Goal: Task Accomplishment & Management: Manage account settings

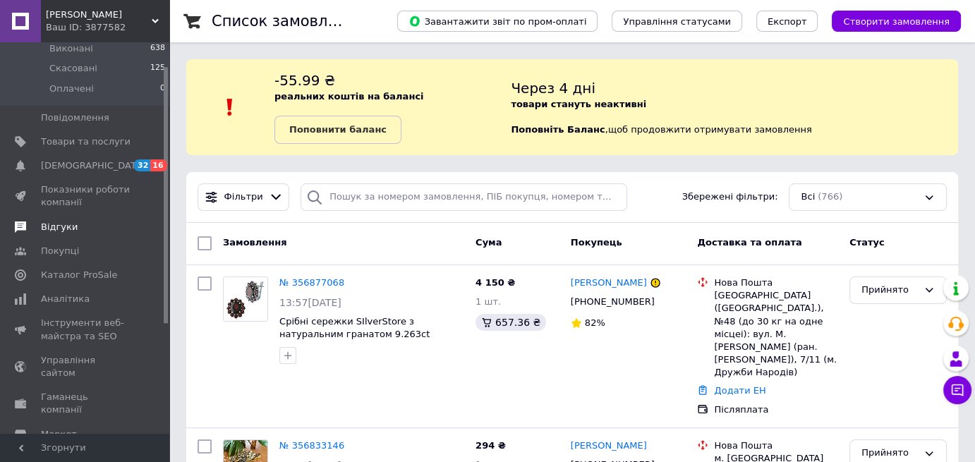
scroll to position [202, 0]
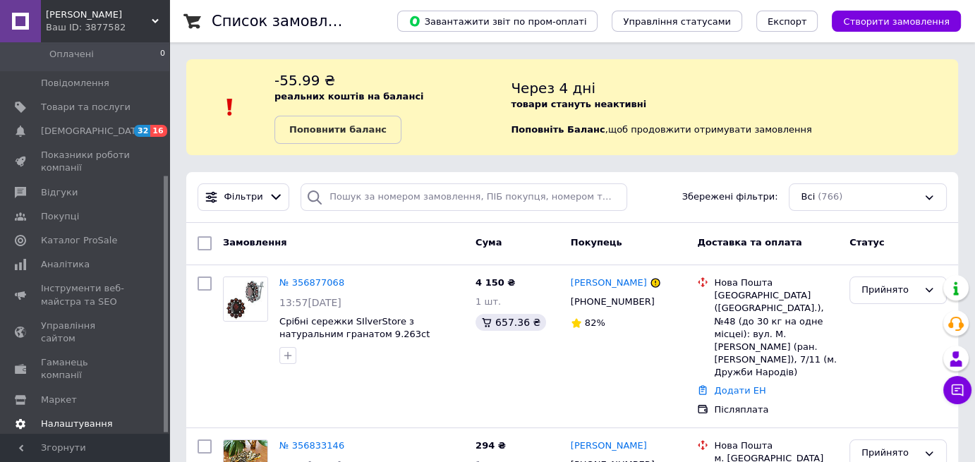
click at [87, 418] on span "Налаштування" at bounding box center [77, 424] width 72 height 13
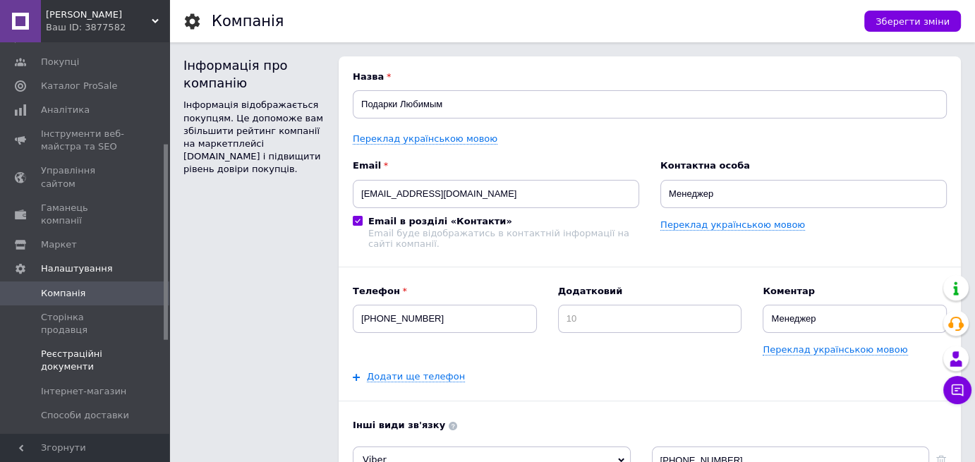
click at [88, 348] on span "Реєстраційні документи" at bounding box center [86, 360] width 90 height 25
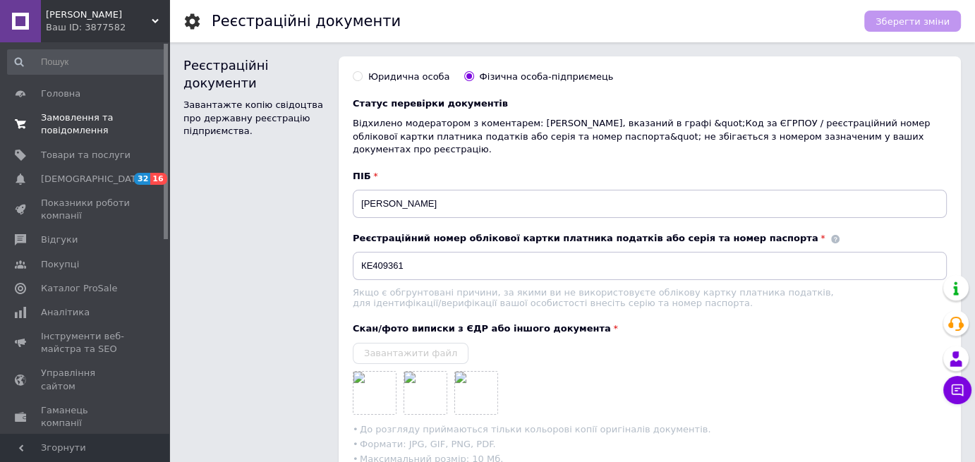
click at [88, 127] on span "Замовлення та повідомлення" at bounding box center [86, 123] width 90 height 25
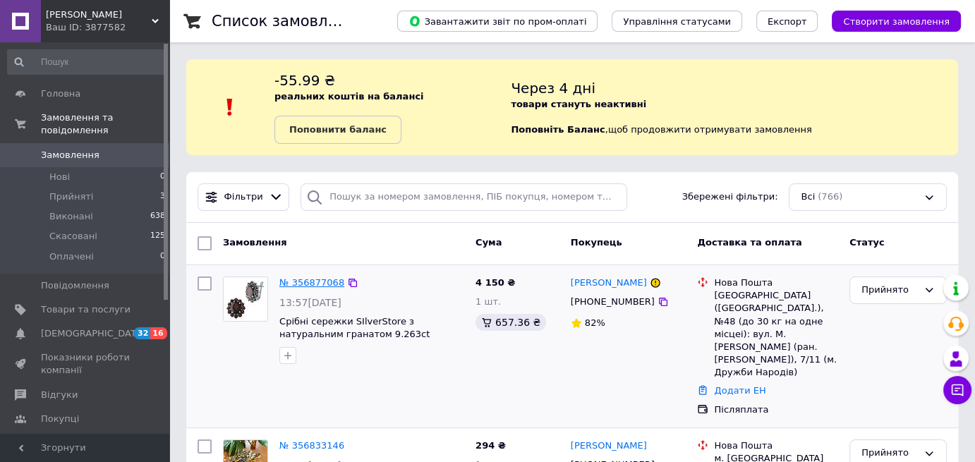
click at [313, 283] on link "№ 356877068" at bounding box center [311, 282] width 65 height 11
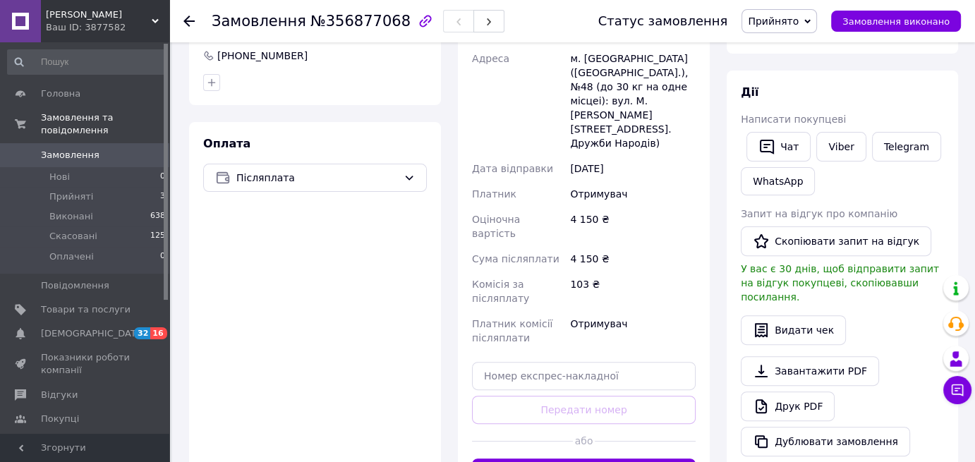
scroll to position [449, 0]
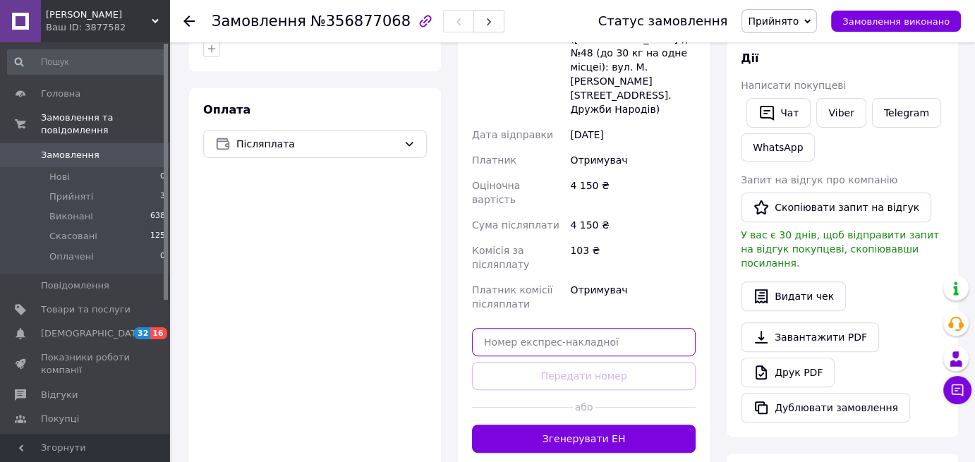
click at [530, 328] on input "text" at bounding box center [584, 342] width 224 height 28
paste input "20451225257827"
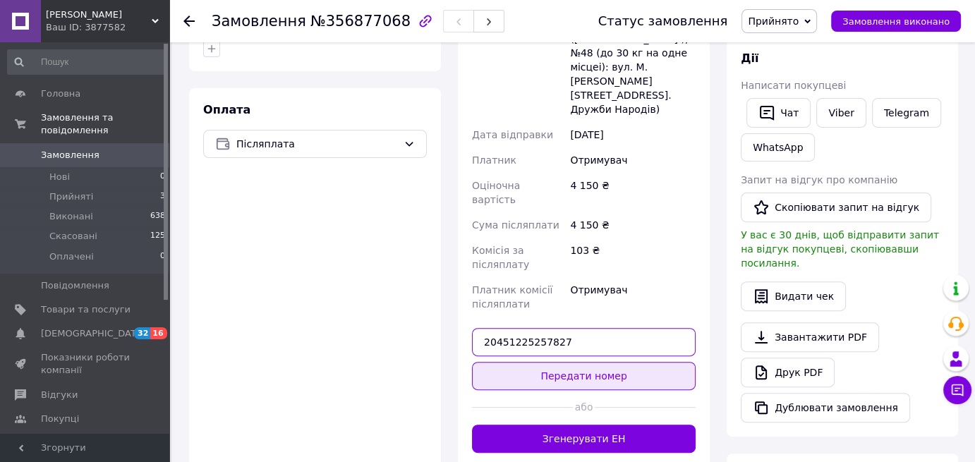
type input "20451225257827"
click at [538, 362] on button "Передати номер" at bounding box center [584, 376] width 224 height 28
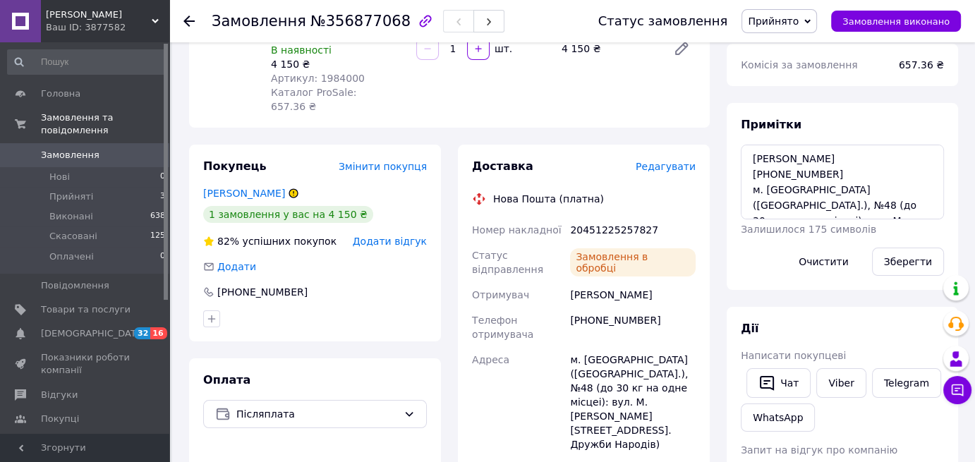
scroll to position [167, 0]
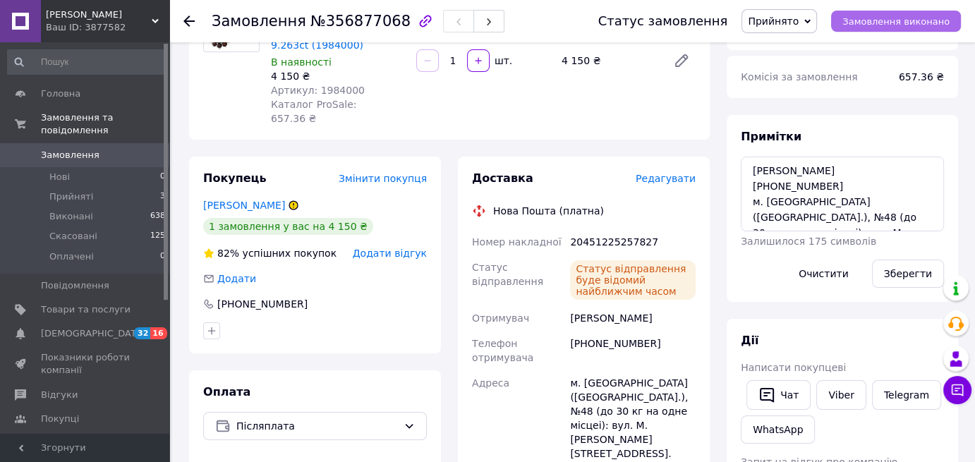
click at [897, 25] on span "Замовлення виконано" at bounding box center [895, 21] width 107 height 11
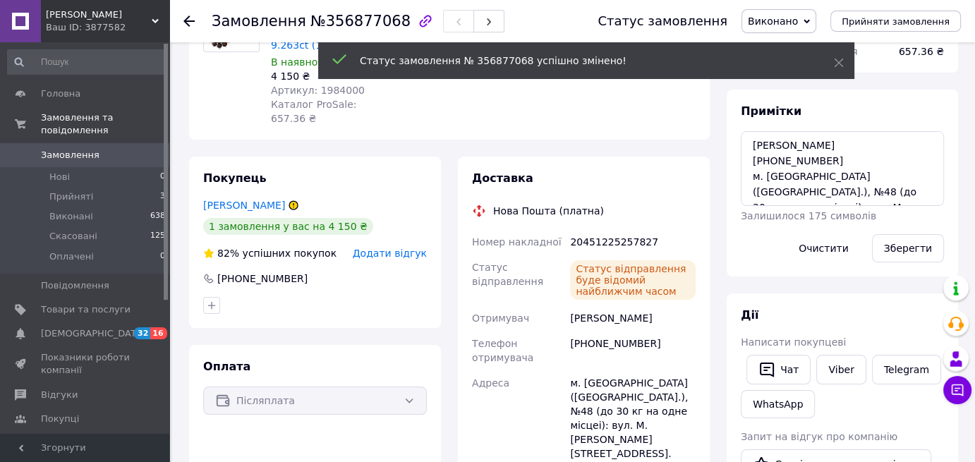
click at [77, 149] on span "Замовлення" at bounding box center [70, 155] width 59 height 13
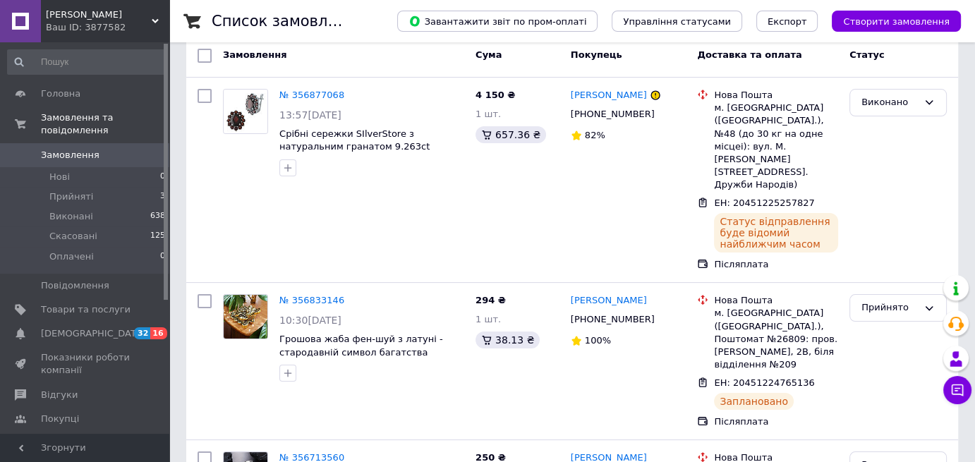
scroll to position [282, 0]
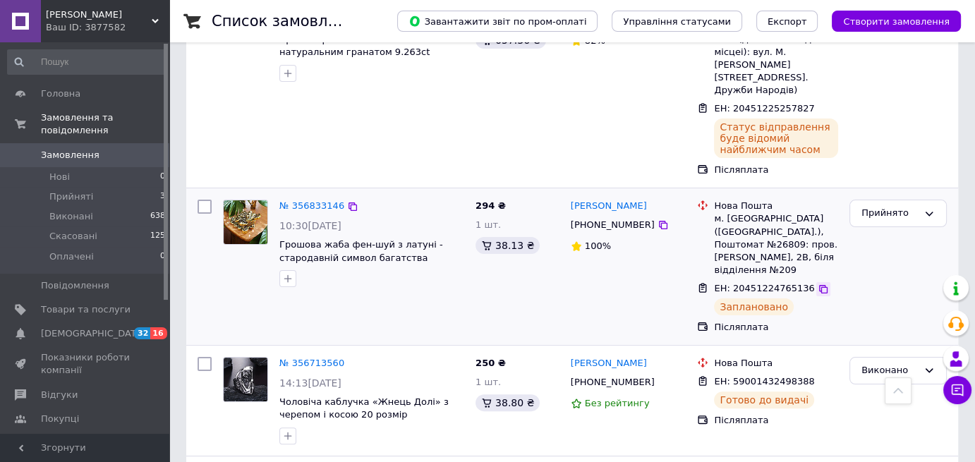
click at [818, 284] on icon at bounding box center [823, 289] width 11 height 11
click at [883, 206] on div "Прийнято" at bounding box center [889, 213] width 56 height 15
click at [882, 230] on li "Виконано" at bounding box center [898, 243] width 96 height 26
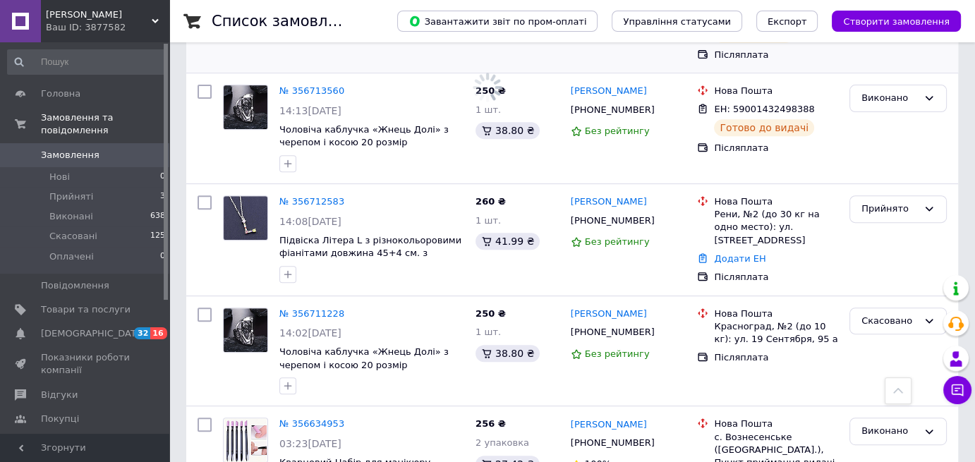
scroll to position [564, 0]
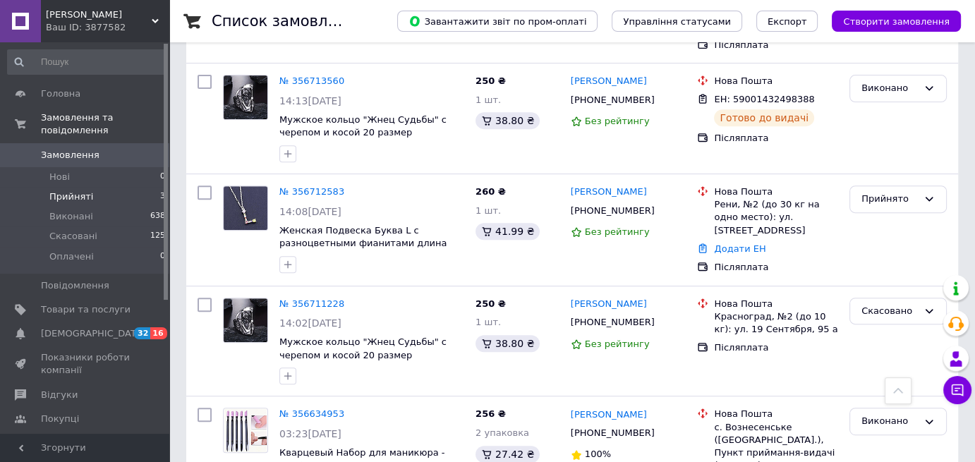
click at [84, 190] on span "Прийняті" at bounding box center [71, 196] width 44 height 13
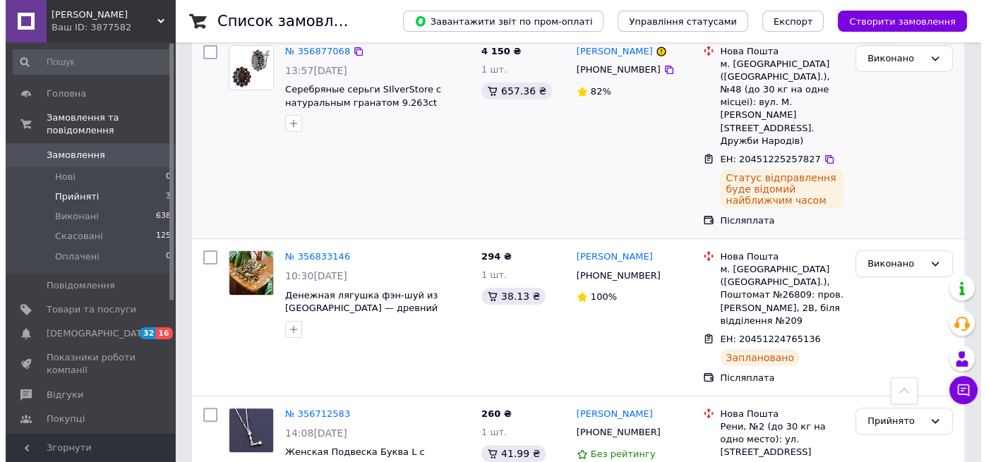
scroll to position [291, 0]
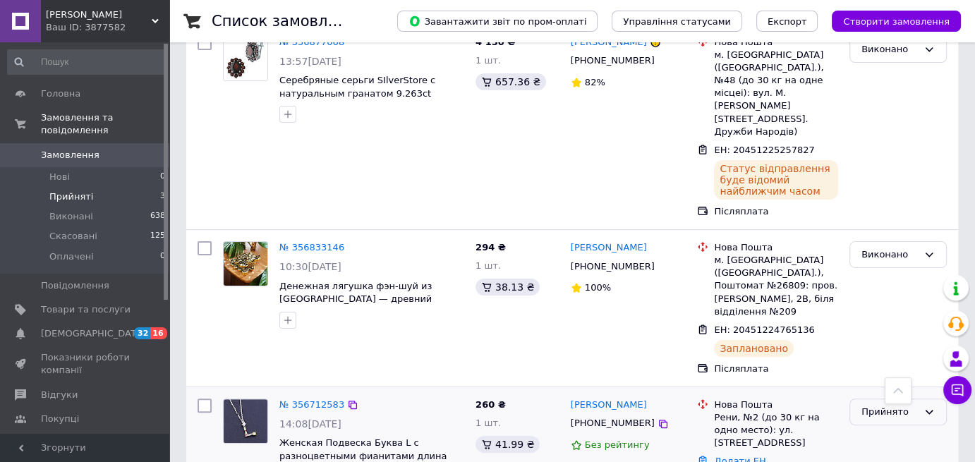
click at [870, 405] on div "Прийнято" at bounding box center [889, 412] width 56 height 15
drag, startPoint x: 870, startPoint y: 414, endPoint x: 827, endPoint y: 379, distance: 55.6
click at [870, 454] on li "Скасовано" at bounding box center [898, 467] width 96 height 26
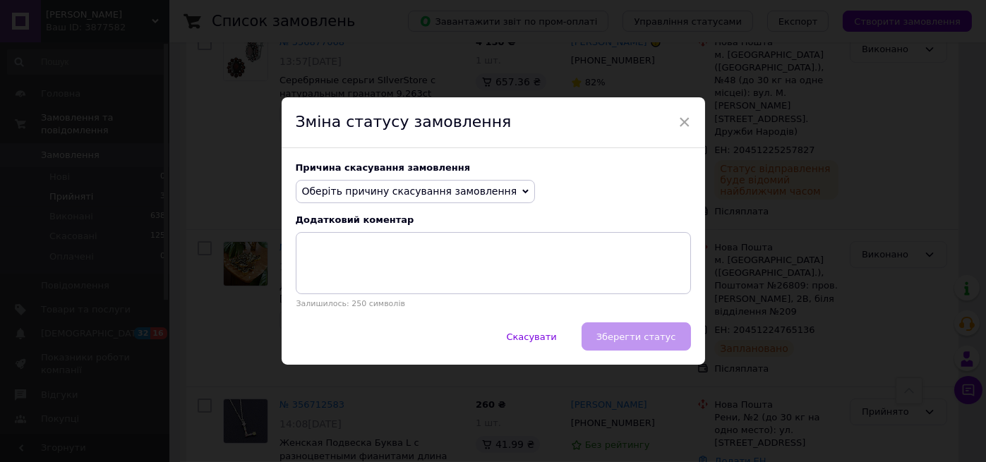
click at [417, 191] on span "Оберіть причину скасування замовлення" at bounding box center [409, 191] width 215 height 11
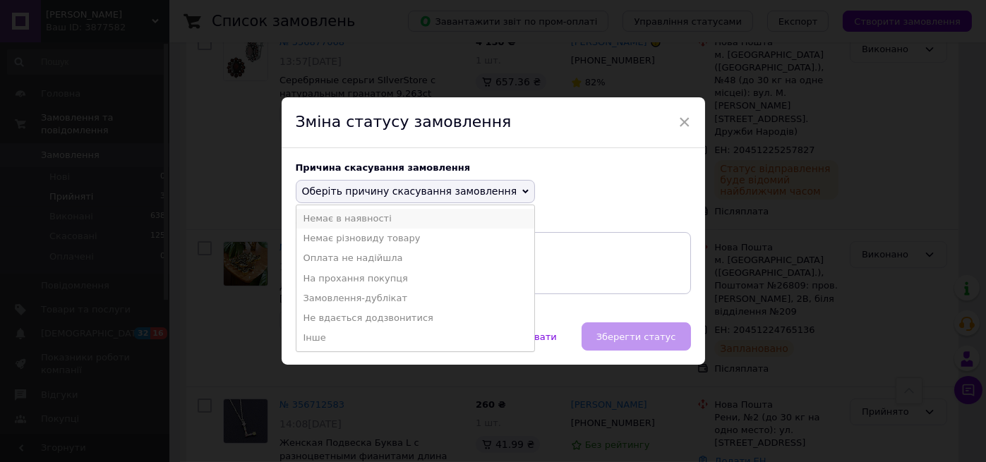
click at [361, 217] on li "Немає в наявності" at bounding box center [415, 219] width 238 height 20
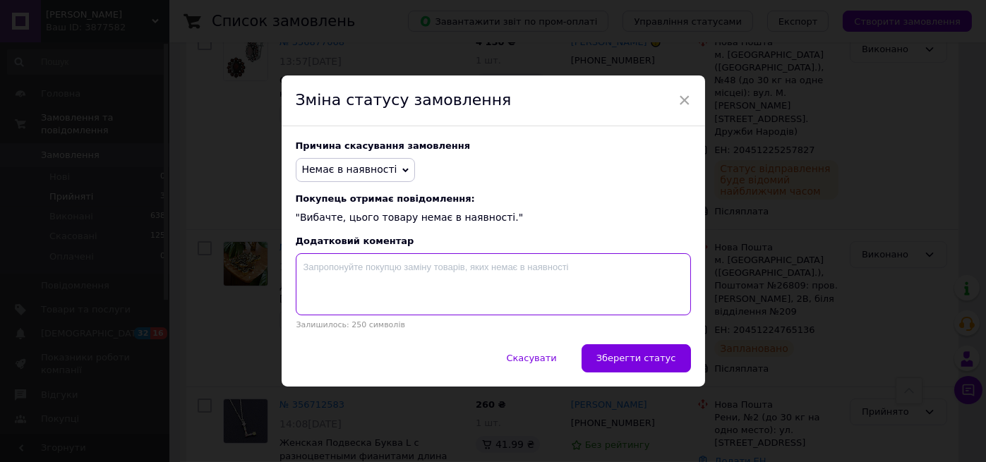
click at [337, 271] on textarea at bounding box center [493, 284] width 395 height 62
click at [608, 274] on textarea "Добрий день. Дуже шкода, що так сталося, але товар вже закінчися." at bounding box center [493, 284] width 395 height 62
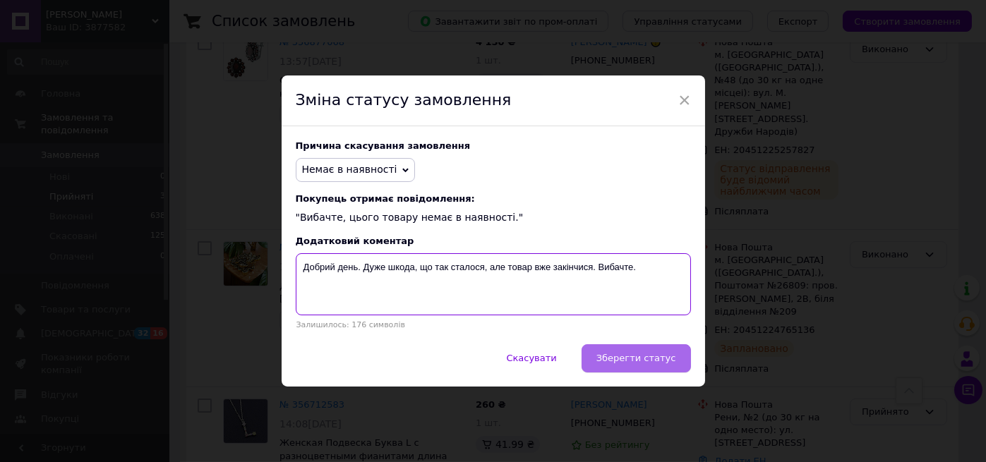
type textarea "Добрий день. Дуже шкода, що так сталося, але товар вже закінчися. Вибачте."
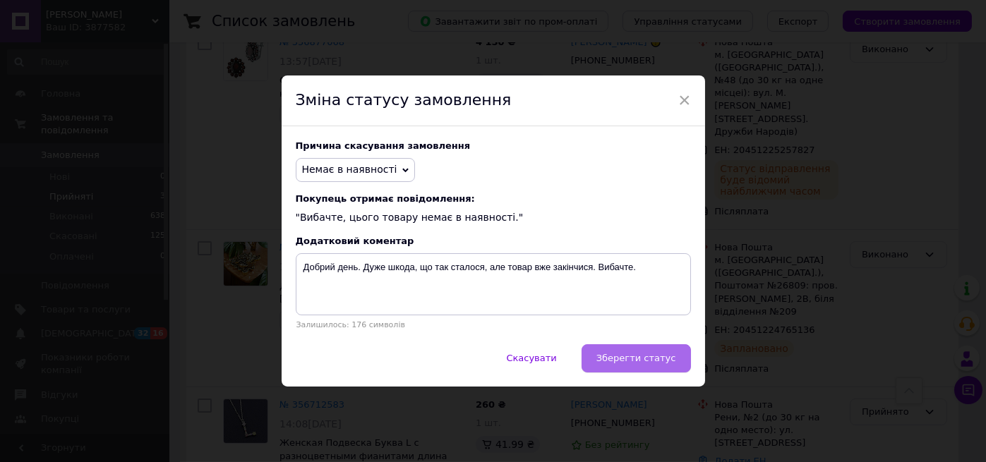
click at [660, 358] on span "Зберегти статус" at bounding box center [636, 358] width 80 height 11
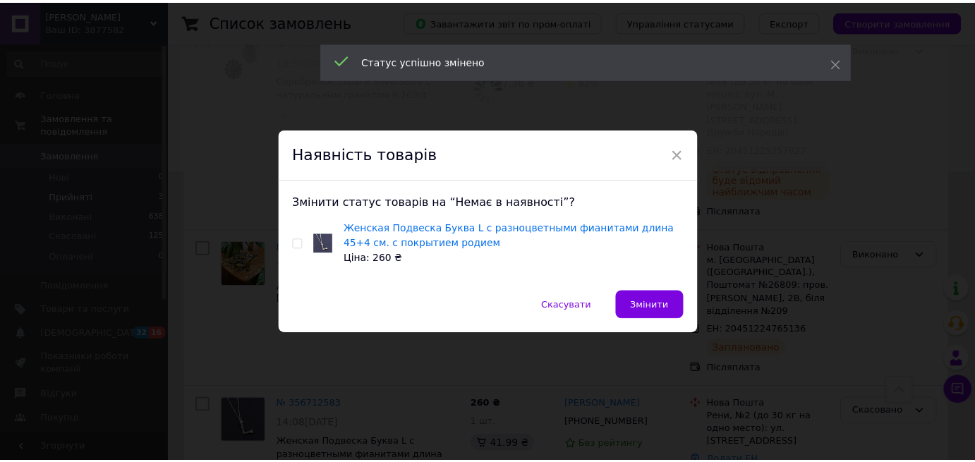
scroll to position [0, 0]
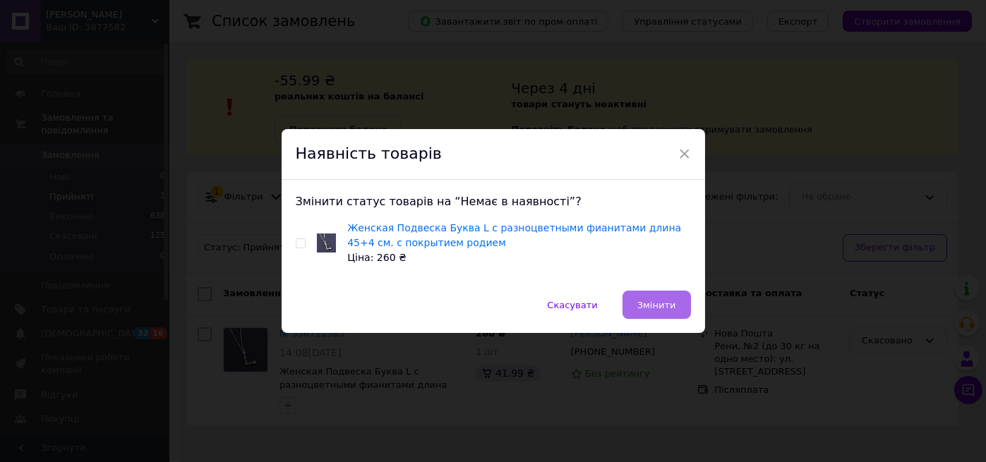
click at [649, 304] on span "Змінити" at bounding box center [656, 305] width 39 height 11
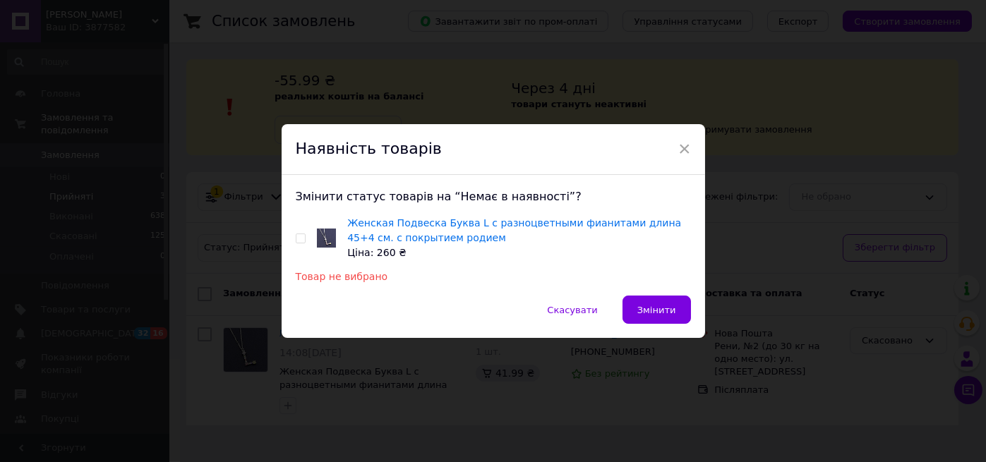
click at [297, 238] on input "checkbox" at bounding box center [300, 238] width 9 height 9
checkbox input "true"
click at [672, 305] on span "Змінити" at bounding box center [656, 310] width 39 height 11
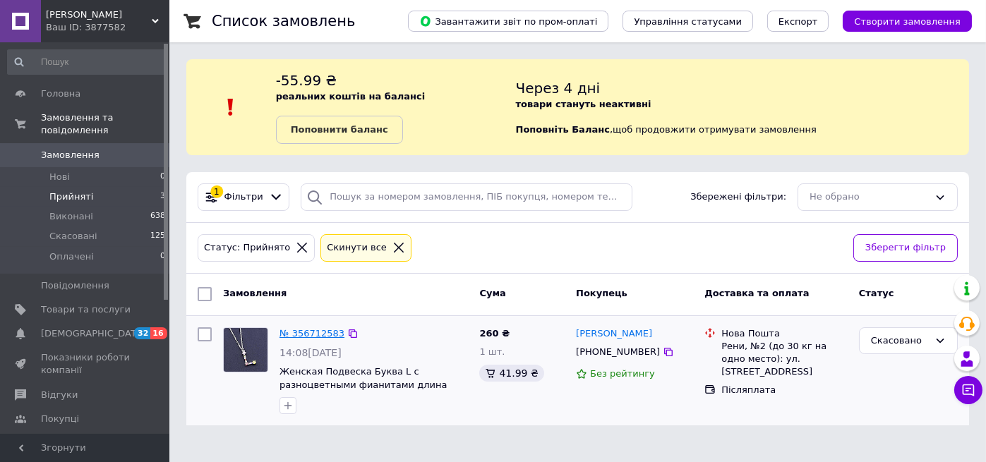
click at [299, 332] on link "№ 356712583" at bounding box center [311, 333] width 65 height 11
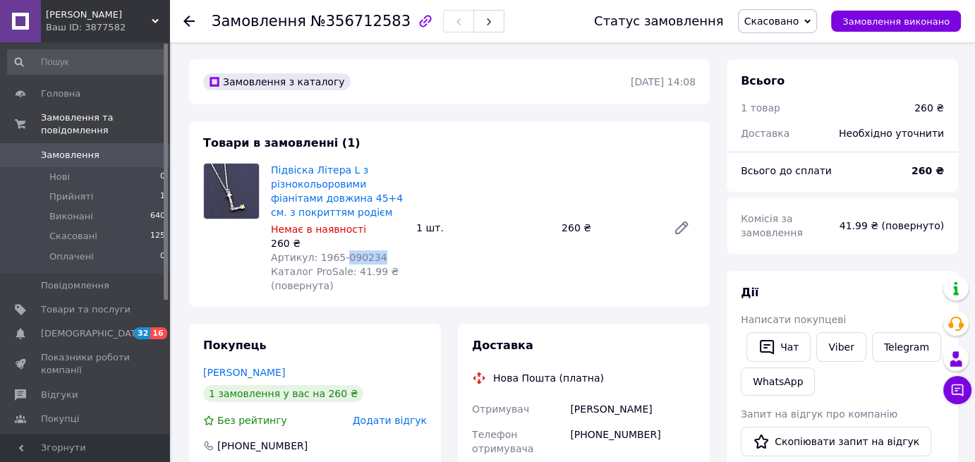
drag, startPoint x: 376, startPoint y: 258, endPoint x: 338, endPoint y: 260, distance: 38.2
click at [338, 260] on div "Артикул: 1965-090234" at bounding box center [338, 257] width 134 height 14
copy span "090234"
